Goal: Task Accomplishment & Management: Manage account settings

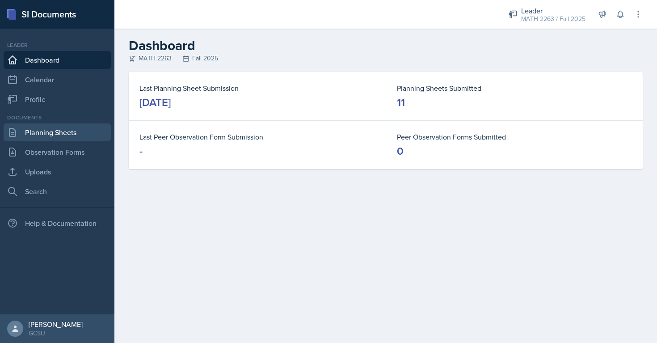
click at [69, 134] on link "Planning Sheets" at bounding box center [57, 132] width 107 height 18
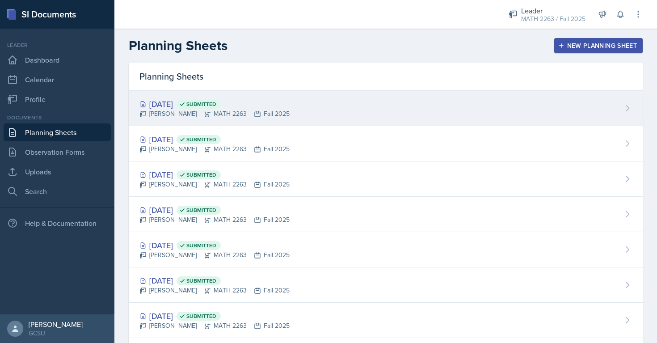
click at [185, 114] on div "[PERSON_NAME] MATH 2263 Fall 2025" at bounding box center [214, 113] width 150 height 9
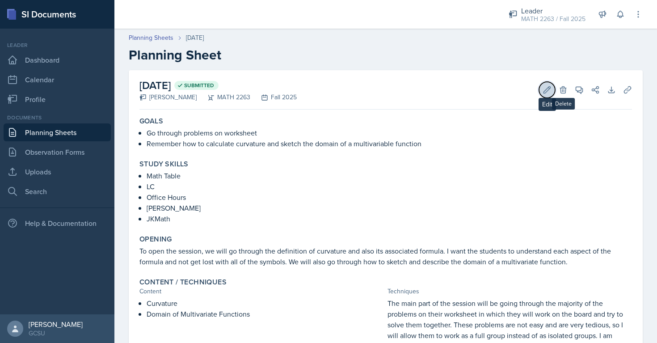
click at [549, 92] on icon at bounding box center [547, 89] width 9 height 9
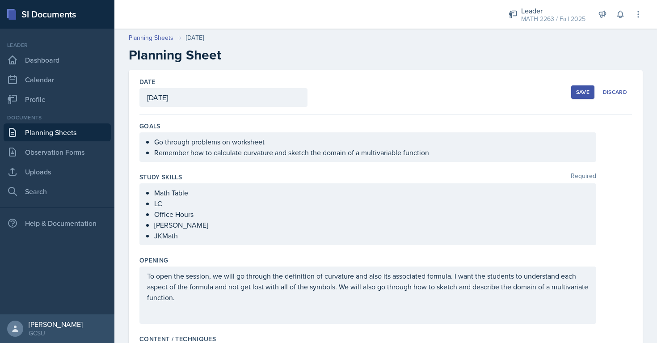
scroll to position [326, 0]
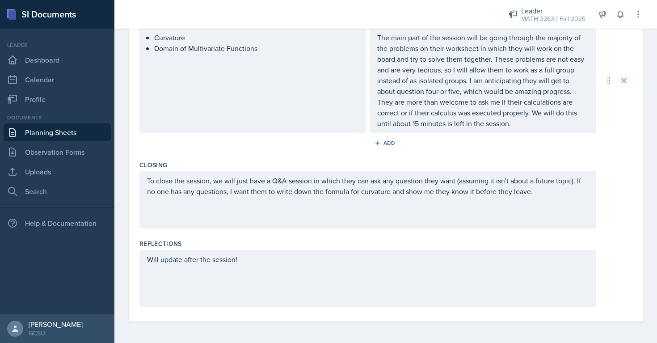
drag, startPoint x: 254, startPoint y: 265, endPoint x: 118, endPoint y: 269, distance: 135.9
click at [118, 269] on div "Date [DATE] [DATE] 28 29 30 1 2 3 4 5 6 7 8 9 10 11 12 13 14 15 16 17 18 19 20 …" at bounding box center [385, 43] width 543 height 599
click at [246, 266] on div "Will update after the session!" at bounding box center [367, 278] width 457 height 57
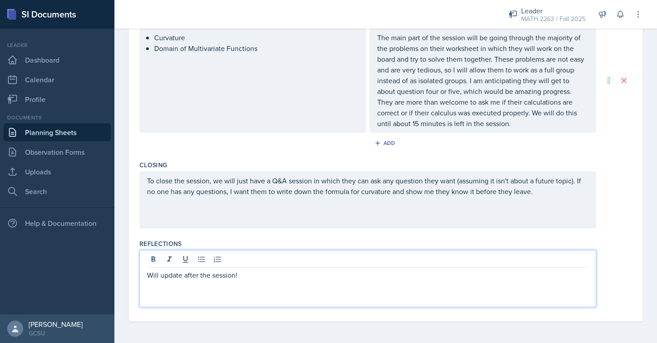
click at [256, 258] on div at bounding box center [368, 260] width 442 height 15
click at [253, 278] on p "Will update after the session!" at bounding box center [368, 275] width 442 height 11
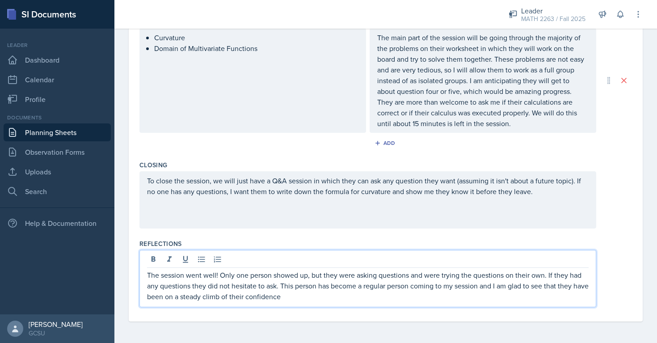
click at [244, 298] on p "The session went well! Only one person showed up, but they were asking question…" at bounding box center [368, 286] width 442 height 32
click at [413, 291] on p "The session went well! Only one person showed up, but they were asking question…" at bounding box center [368, 286] width 442 height 32
click at [459, 289] on p "The session went well! Only one person showed up, but they were asking question…" at bounding box center [368, 286] width 442 height 32
click at [456, 290] on p "The session went well! Only one person showed up, but they were asking question…" at bounding box center [368, 286] width 442 height 32
click at [345, 298] on p "The session went well! Only one person showed up, but they were asking question…" at bounding box center [368, 286] width 442 height 32
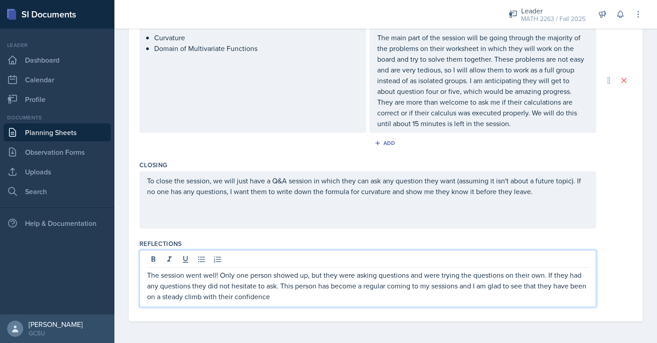
click at [234, 300] on p "The session went well! Only one person showed up, but they were asking question…" at bounding box center [368, 286] width 442 height 32
click at [289, 300] on p "The session went well! Only one person showed up, but they were asking question…" at bounding box center [368, 286] width 442 height 32
drag, startPoint x: 344, startPoint y: 301, endPoint x: 300, endPoint y: 295, distance: 43.8
click at [309, 296] on p "The session went well! Only one person showed up, but they were asking question…" at bounding box center [368, 286] width 442 height 32
click at [351, 301] on p "The session went well! Only one person showed up, but they were asking question…" at bounding box center [368, 286] width 442 height 32
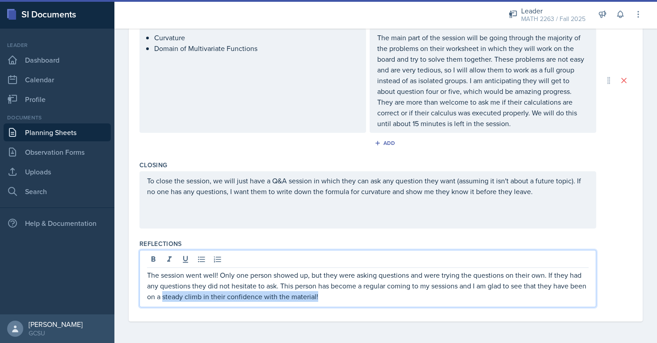
drag, startPoint x: 338, startPoint y: 298, endPoint x: 180, endPoint y: 297, distance: 158.2
click at [180, 297] on p "The session went well! Only one person showed up, but they were asking question…" at bounding box center [368, 286] width 442 height 32
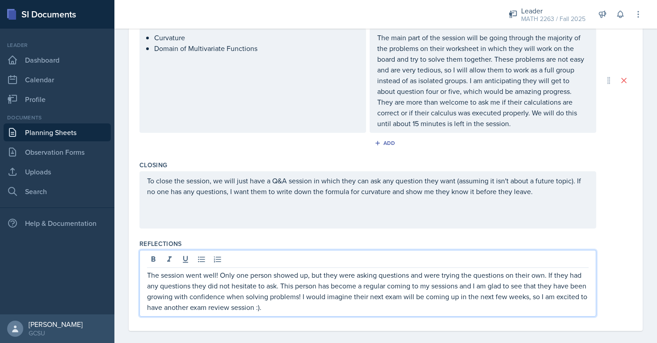
click at [569, 300] on p "The session went well! Only one person showed up, but they were asking question…" at bounding box center [368, 291] width 442 height 43
click at [221, 312] on p "The session went well! Only one person showed up, but they were asking question…" at bounding box center [368, 291] width 442 height 43
click at [198, 308] on p "The session went well! Only one person showed up, but they were asking question…" at bounding box center [368, 291] width 442 height 43
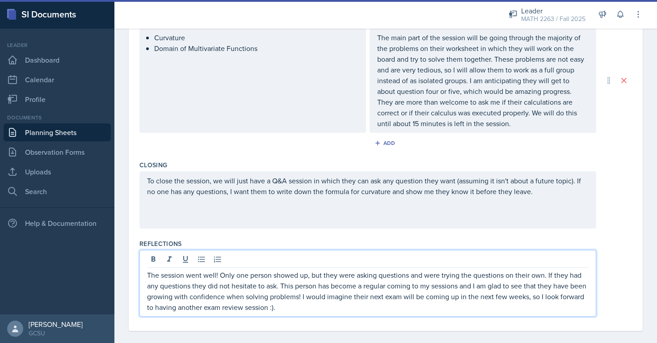
click at [297, 236] on div "Reflections The session went well! Only one person showed up, but they were ask…" at bounding box center [385, 280] width 493 height 88
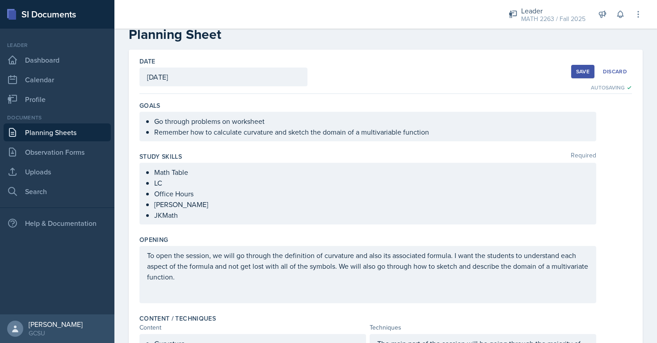
scroll to position [0, 0]
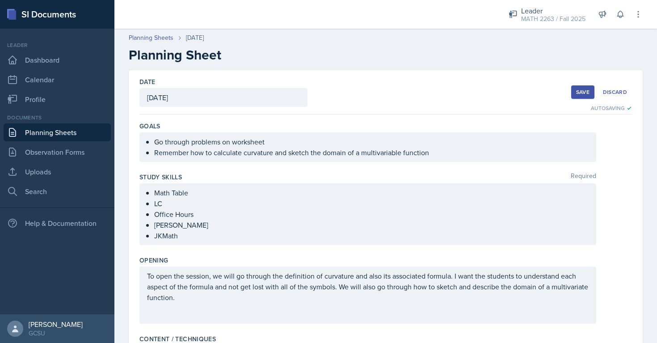
click at [579, 88] on div "Save" at bounding box center [582, 91] width 13 height 7
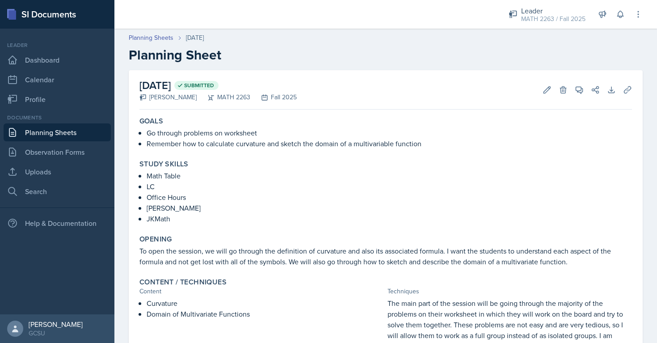
click at [60, 130] on link "Planning Sheets" at bounding box center [57, 132] width 107 height 18
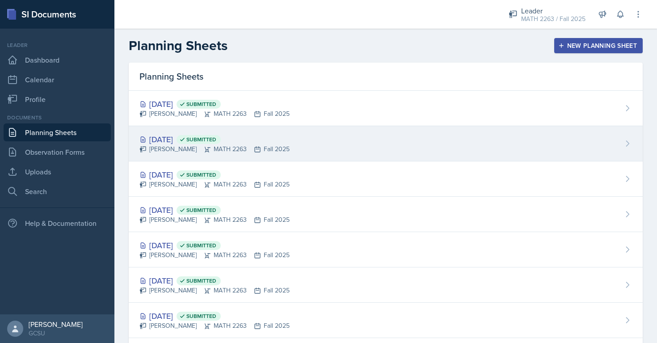
click at [171, 135] on div "[DATE] Submitted" at bounding box center [214, 139] width 150 height 12
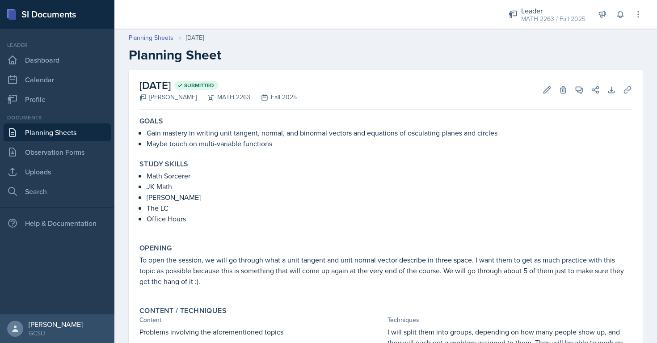
click at [62, 131] on link "Planning Sheets" at bounding box center [57, 132] width 107 height 18
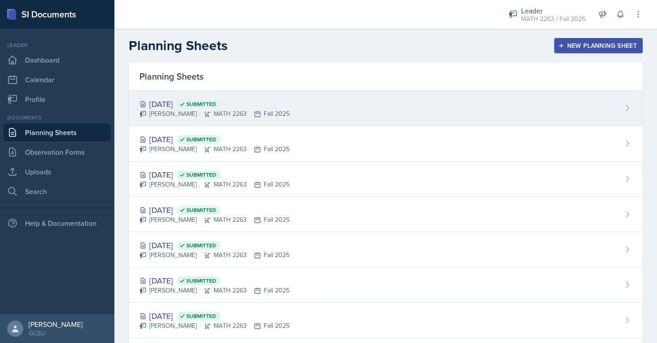
click at [163, 102] on div "[DATE] Submitted" at bounding box center [214, 104] width 150 height 12
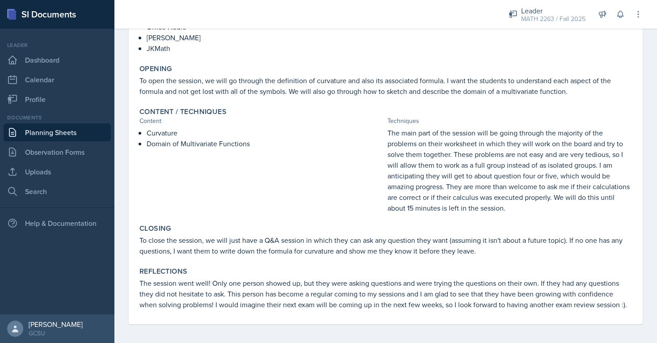
scroll to position [173, 0]
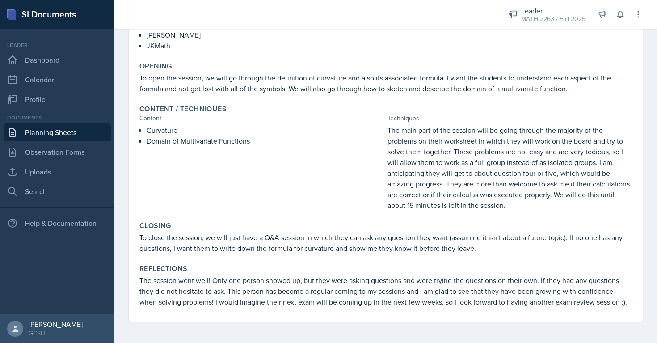
click at [424, 282] on p "The session went well! Only one person showed up, but they were asking question…" at bounding box center [385, 291] width 493 height 32
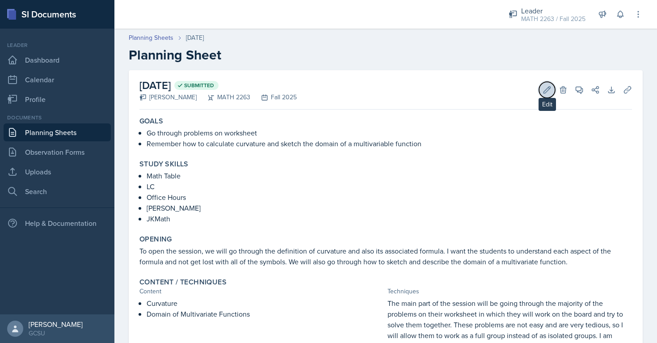
click at [553, 86] on button "Edit" at bounding box center [547, 90] width 16 height 16
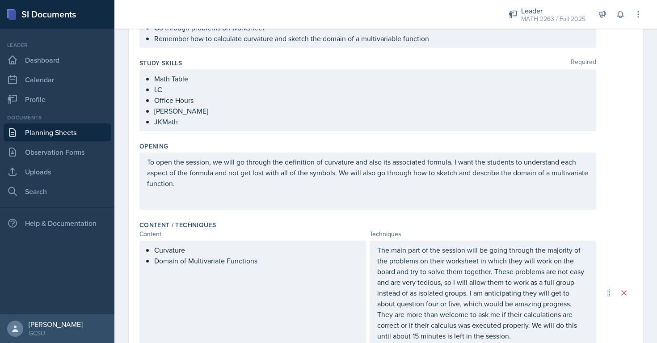
scroll to position [326, 0]
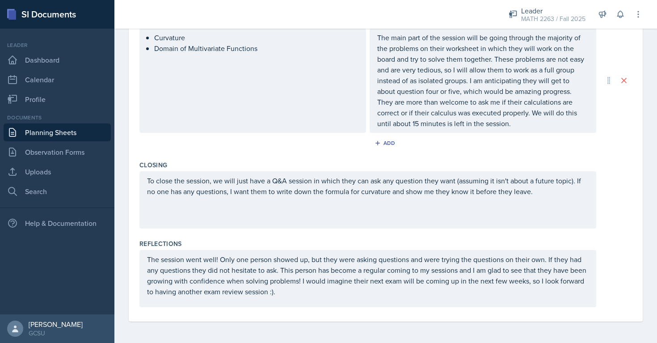
click at [191, 272] on p "The session went well! Only one person showed up, but they were asking question…" at bounding box center [368, 275] width 442 height 43
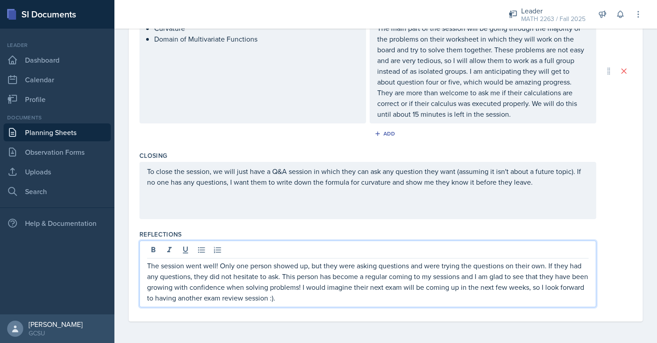
click at [282, 279] on p "The session went well! Only one person showed up, but they were asking question…" at bounding box center [368, 281] width 442 height 43
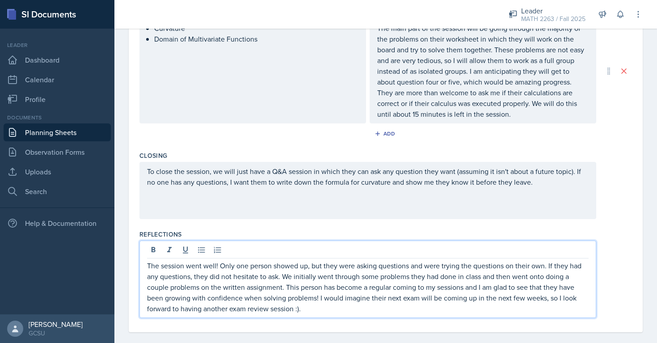
click at [425, 291] on p "The session went well! Only one person showed up, but they were asking question…" at bounding box center [368, 287] width 442 height 54
click at [369, 299] on p "The session went well! Only one person showed up, but they were asking question…" at bounding box center [368, 287] width 442 height 54
click at [523, 301] on p "The session went well! Only one person showed up, but they were asking question…" at bounding box center [368, 287] width 442 height 54
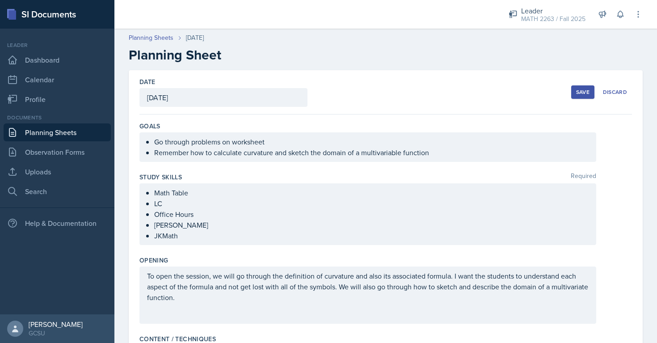
scroll to position [9, 0]
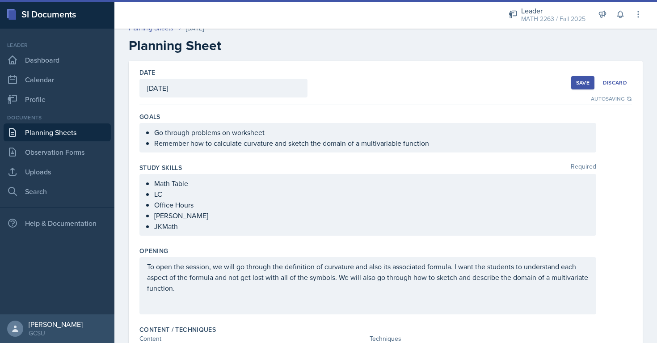
click at [579, 81] on div "Save" at bounding box center [582, 82] width 13 height 7
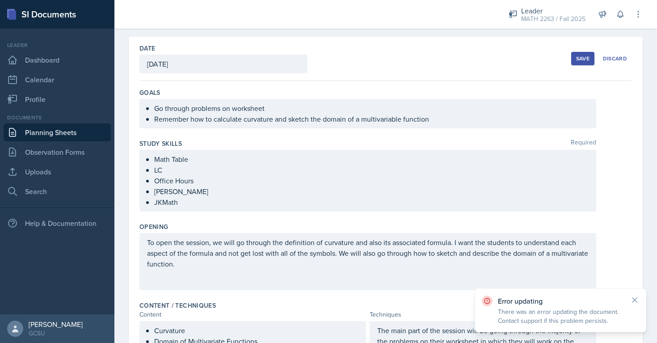
scroll to position [0, 0]
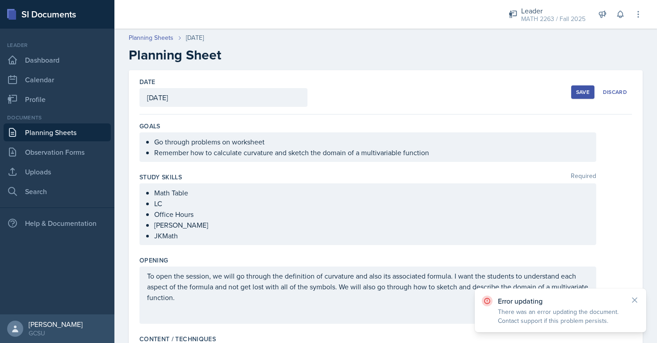
click at [579, 92] on div "Save" at bounding box center [582, 91] width 13 height 7
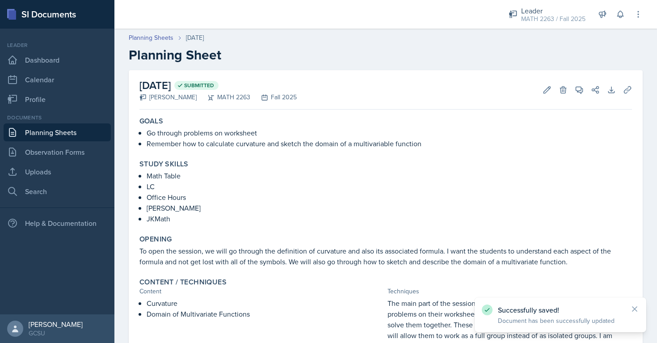
scroll to position [24, 0]
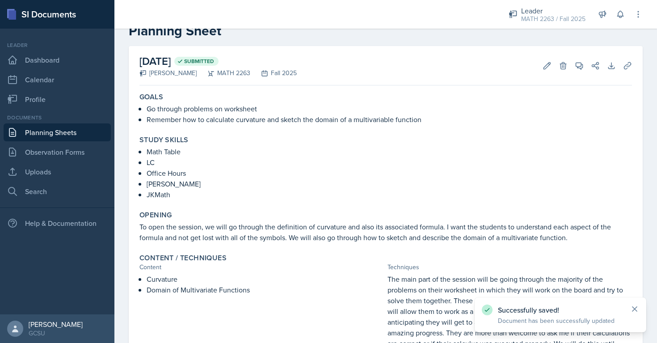
click at [636, 308] on icon at bounding box center [634, 309] width 4 height 4
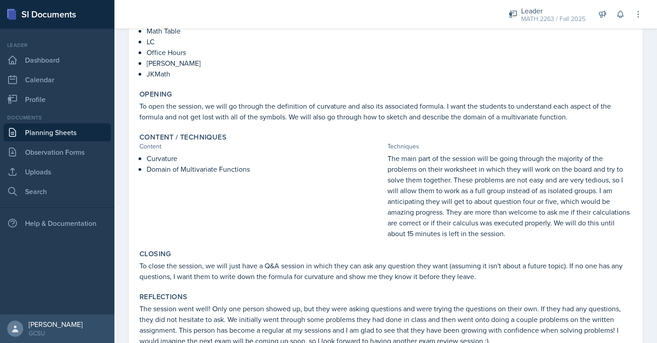
scroll to position [0, 0]
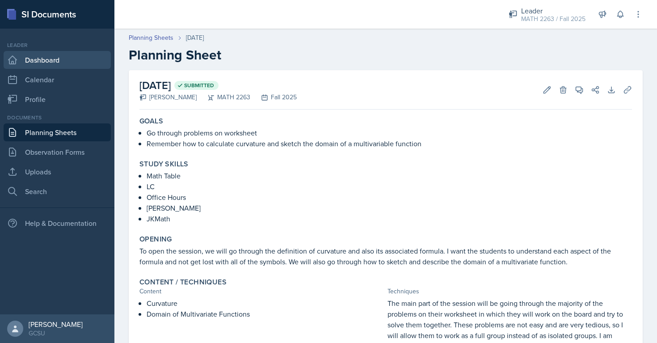
click at [58, 63] on link "Dashboard" at bounding box center [57, 60] width 107 height 18
